Goal: Information Seeking & Learning: Understand process/instructions

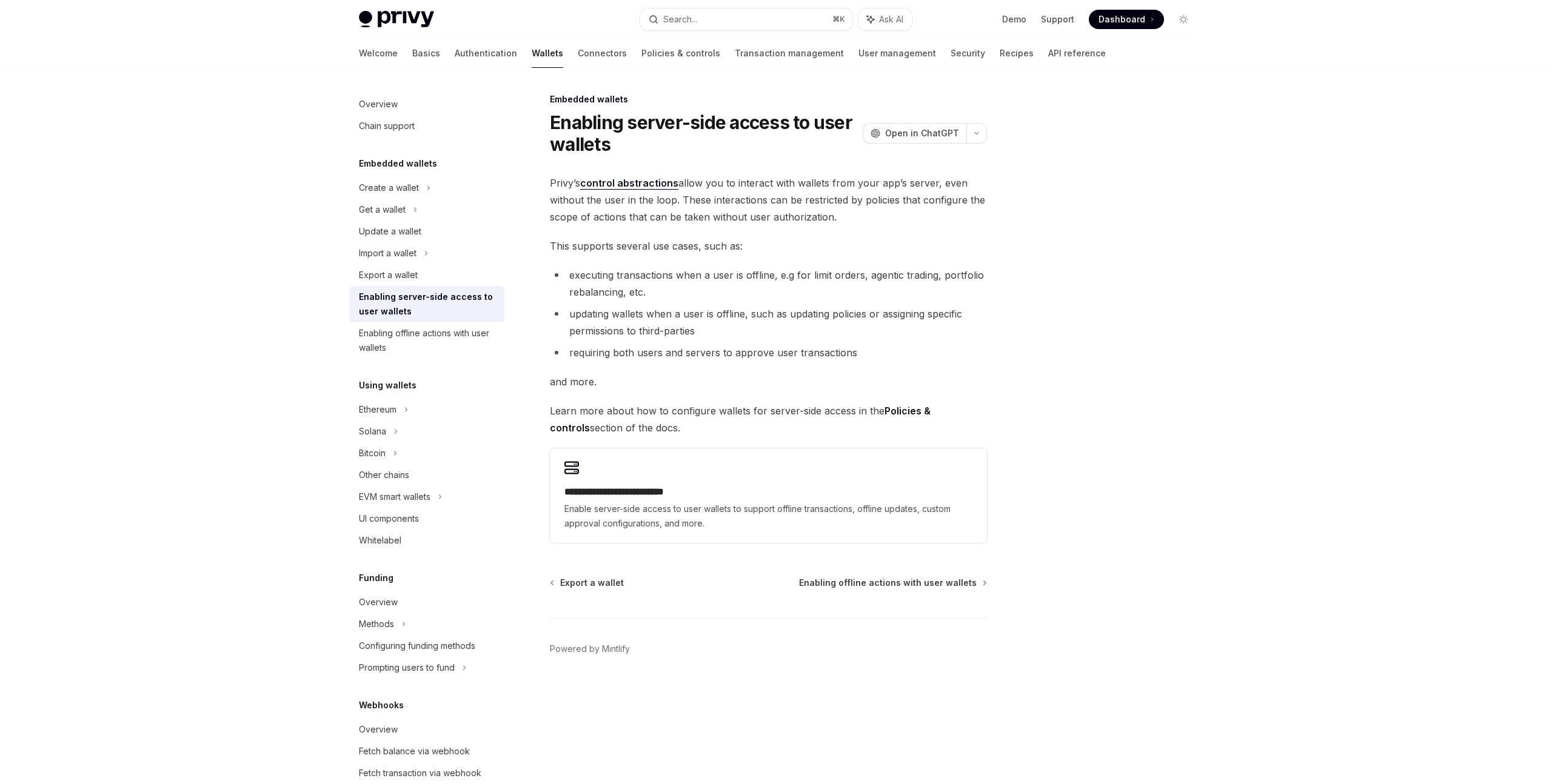
click at [875, 207] on span "Privy’s control abstractions allow you to interact with wallets from your app’s…" at bounding box center [768, 200] width 437 height 51
click at [857, 286] on li "executing transactions when a user is offline, e.g for limit orders, agentic tr…" at bounding box center [768, 283] width 437 height 34
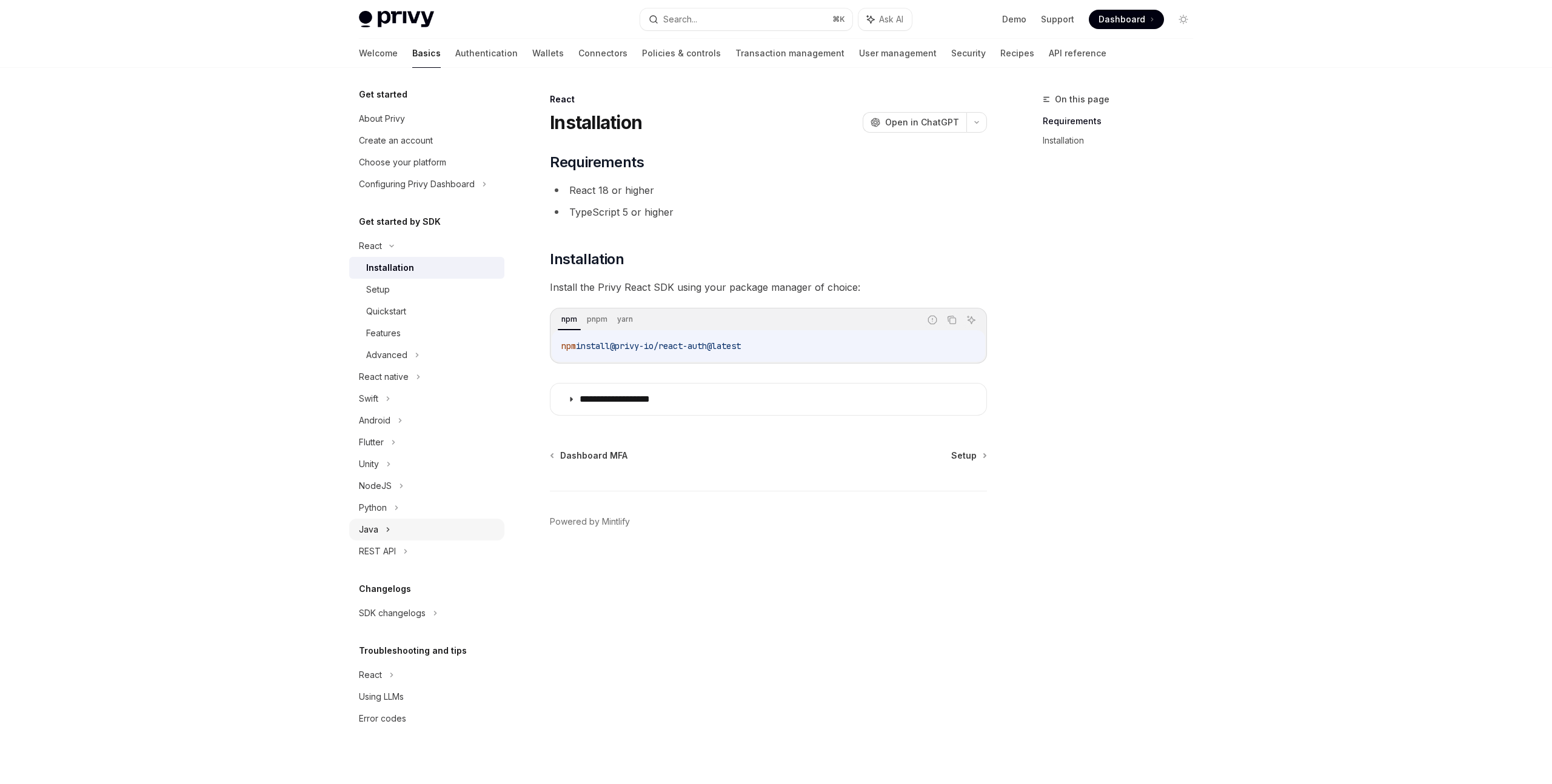
click at [381, 527] on div "Java" at bounding box center [426, 530] width 155 height 22
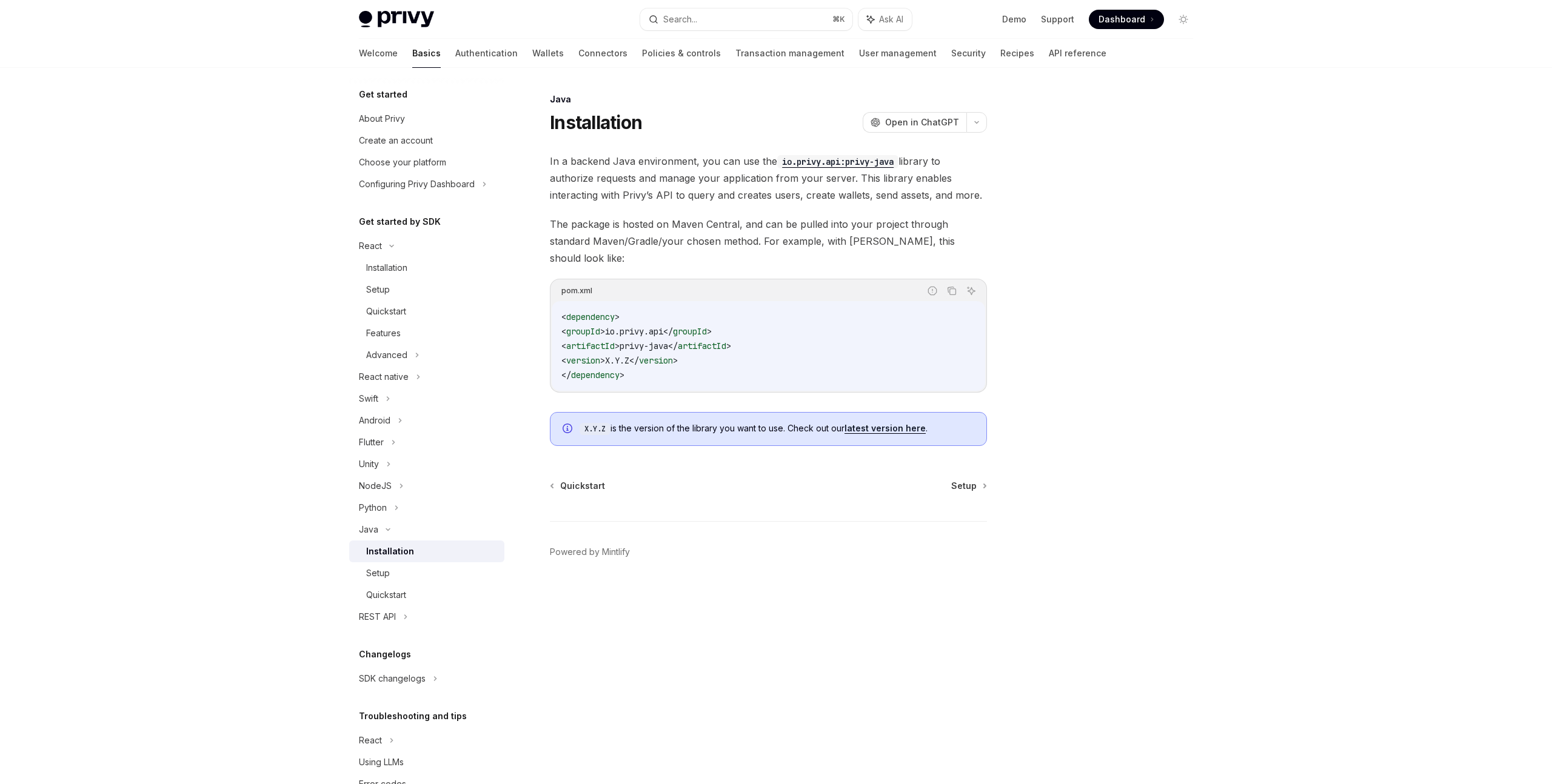
click at [422, 553] on div "Installation" at bounding box center [432, 551] width 131 height 15
type textarea "*"
click at [883, 423] on link "latest version here" at bounding box center [885, 428] width 81 height 11
